Goal: Transaction & Acquisition: Purchase product/service

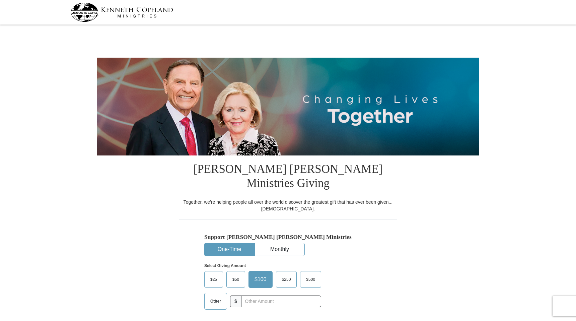
select select "AZ"
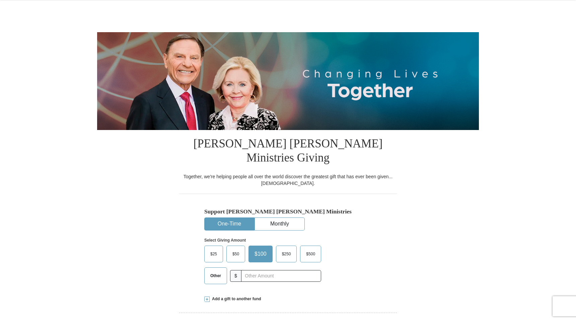
scroll to position [28, 0]
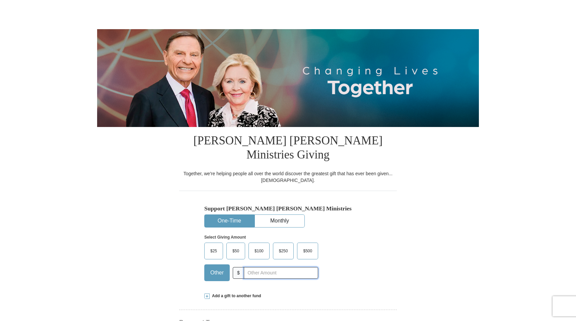
click at [249, 267] on input "text" at bounding box center [281, 273] width 74 height 12
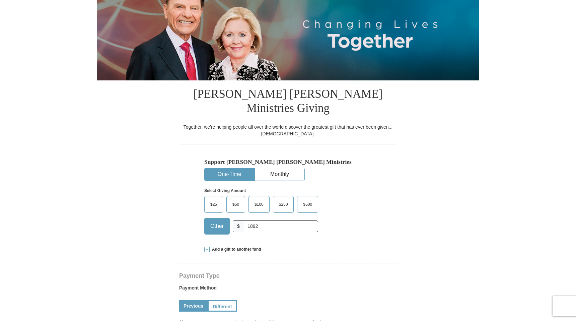
scroll to position [84, 0]
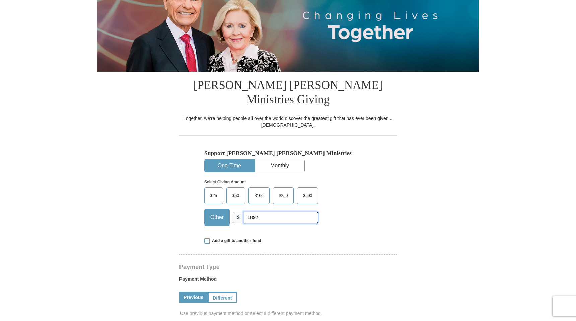
click at [265, 212] on input "1892" at bounding box center [281, 218] width 74 height 12
type input "1992"
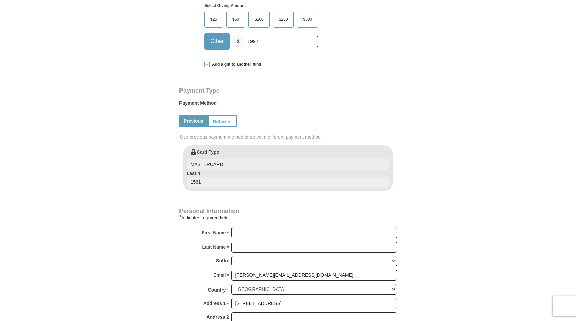
scroll to position [272, 0]
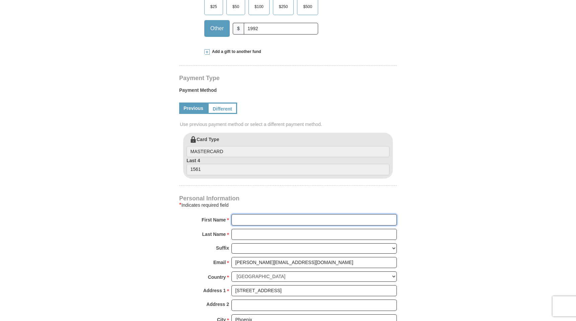
click at [250, 214] on input "First Name *" at bounding box center [313, 219] width 165 height 11
type input "[PERSON_NAME]"
type input "z"
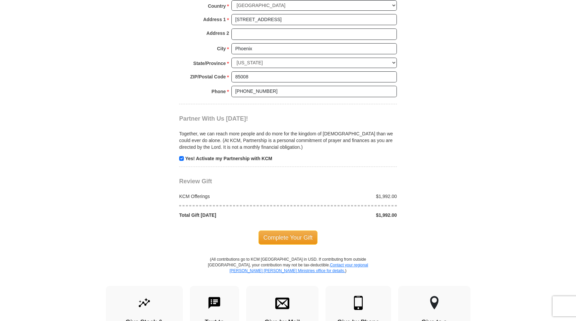
scroll to position [544, 0]
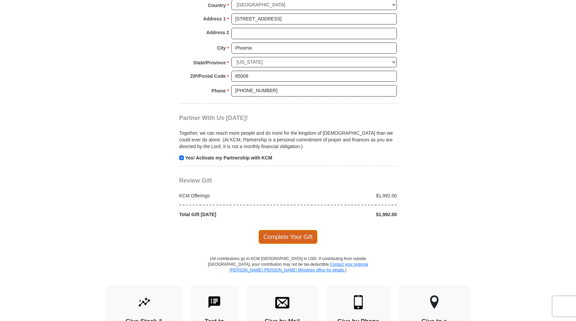
type input "[PERSON_NAME]"
click at [276, 230] on span "Complete Your Gift" at bounding box center [287, 237] width 59 height 14
